Goal: Find contact information: Find contact information

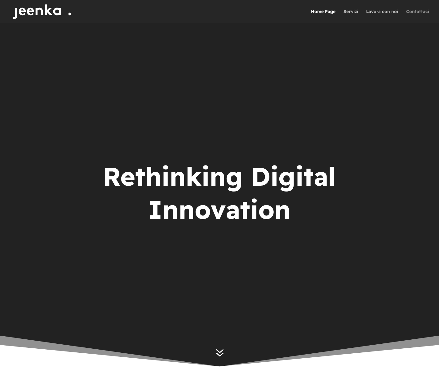
click at [418, 11] on link "Contattaci" at bounding box center [417, 16] width 23 height 14
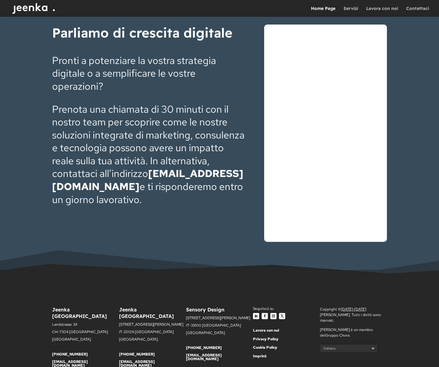
scroll to position [2354, 0]
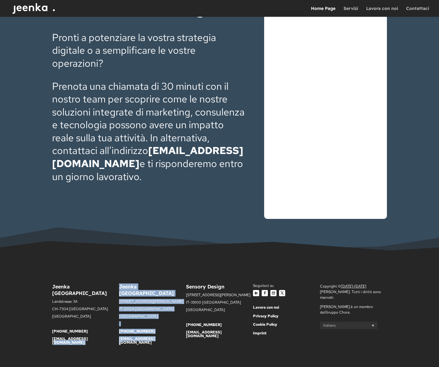
drag, startPoint x: 155, startPoint y: 332, endPoint x: 119, endPoint y: 335, distance: 36.7
click at [119, 335] on div "Jeenka [GEOGRAPHIC_DATA] [STREET_ADDRESS] [GEOGRAPHIC_DATA] [PHONE_NUMBER] [EMA…" at bounding box center [219, 317] width 335 height 84
drag, startPoint x: 161, startPoint y: 330, endPoint x: 163, endPoint y: 333, distance: 3.5
click at [162, 337] on p "[EMAIL_ADDRESS][DOMAIN_NAME]" at bounding box center [152, 340] width 67 height 7
click at [166, 346] on div "Jeenka [GEOGRAPHIC_DATA] [STREET_ADDRESS] [GEOGRAPHIC_DATA] [PHONE_NUMBER] [EMA…" at bounding box center [219, 317] width 335 height 84
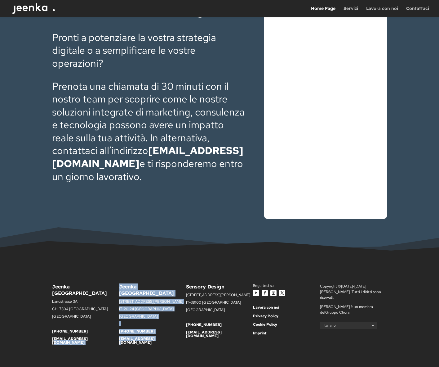
click at [161, 359] on div "Jeenka [GEOGRAPHIC_DATA] [STREET_ADDRESS] [GEOGRAPHIC_DATA] [PHONE_NUMBER] [EMA…" at bounding box center [219, 316] width 439 height 117
drag, startPoint x: 159, startPoint y: 331, endPoint x: 119, endPoint y: 334, distance: 40.1
click at [119, 334] on div "Jeenka [GEOGRAPHIC_DATA] [STREET_ADDRESS] [GEOGRAPHIC_DATA] [PHONE_NUMBER] [EMA…" at bounding box center [219, 317] width 335 height 84
click at [119, 334] on div "Jeenka [GEOGRAPHIC_DATA] [STREET_ADDRESS] [GEOGRAPHIC_DATA] [PHONE_NUMBER] [EMA…" at bounding box center [85, 316] width 67 height 67
drag, startPoint x: 118, startPoint y: 331, endPoint x: 142, endPoint y: 333, distance: 24.9
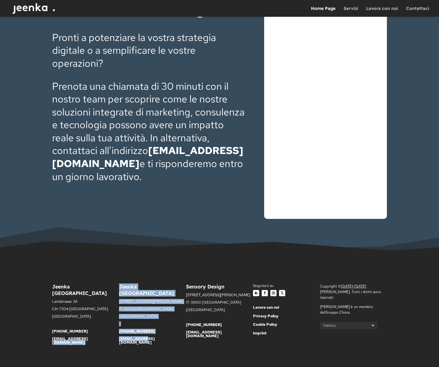
click at [142, 333] on div "Jeenka [GEOGRAPHIC_DATA] [STREET_ADDRESS] [GEOGRAPHIC_DATA] [PHONE_NUMBER] [EMA…" at bounding box center [219, 317] width 335 height 84
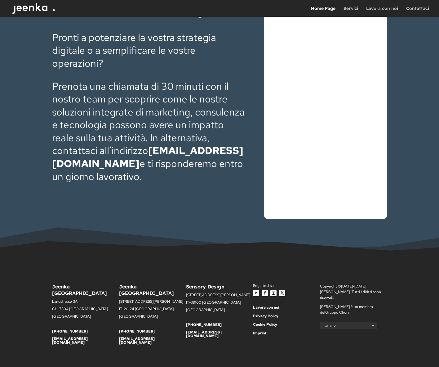
click at [160, 341] on div "Jeenka [GEOGRAPHIC_DATA] [STREET_ADDRESS] [GEOGRAPHIC_DATA] [PHONE_NUMBER] [EMA…" at bounding box center [219, 317] width 335 height 84
drag, startPoint x: 154, startPoint y: 329, endPoint x: 159, endPoint y: 328, distance: 5.1
click at [152, 333] on div "Jeenka [GEOGRAPHIC_DATA] [STREET_ADDRESS][PERSON_NAME] [PHONE_NUMBER] [EMAIL_AD…" at bounding box center [152, 313] width 67 height 61
copy div "[EMAIL_ADDRESS][DOMAIN_NAME]"
